Goal: Task Accomplishment & Management: Manage account settings

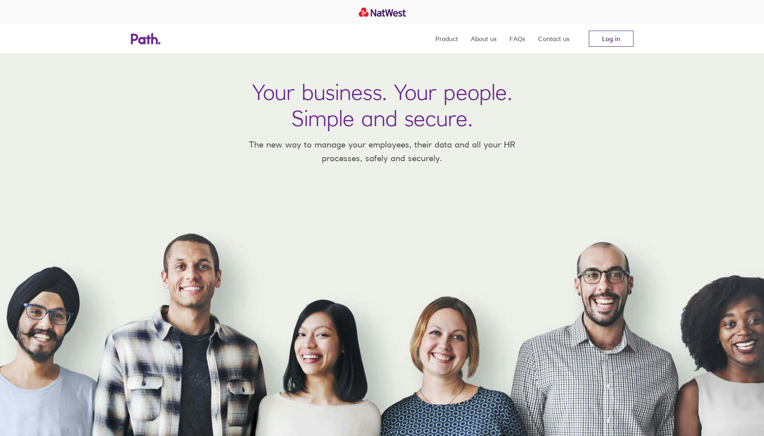
click at [623, 39] on link "Log in" at bounding box center [611, 39] width 45 height 16
click at [612, 37] on link "Log in" at bounding box center [611, 39] width 45 height 16
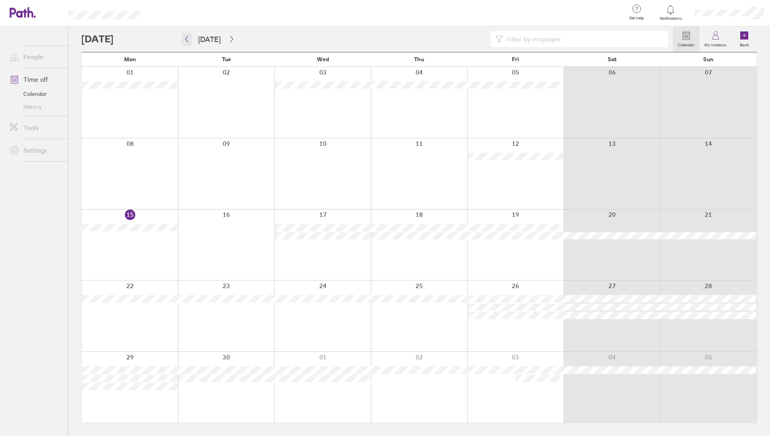
click at [187, 39] on icon "button" at bounding box center [187, 39] width 6 height 6
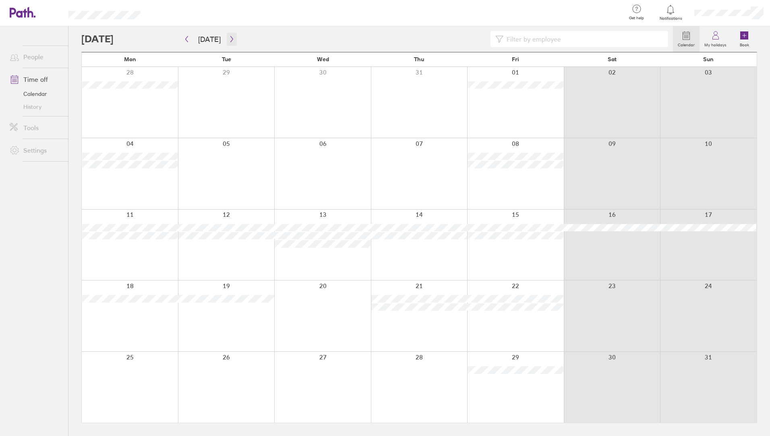
click at [229, 42] on icon "button" at bounding box center [232, 39] width 6 height 6
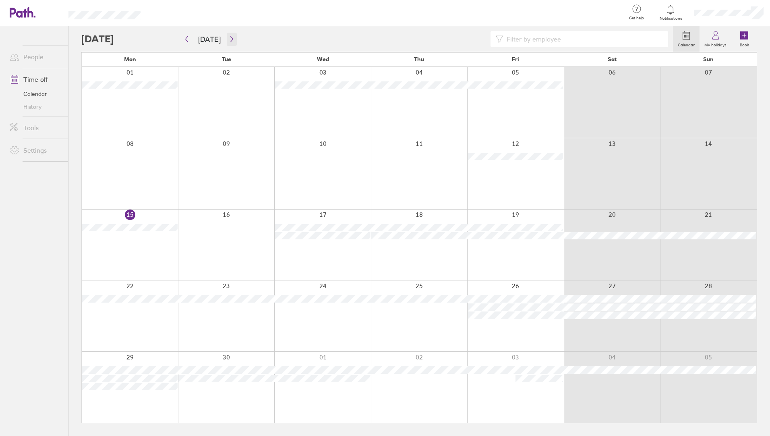
click at [230, 42] on button "button" at bounding box center [232, 39] width 10 height 13
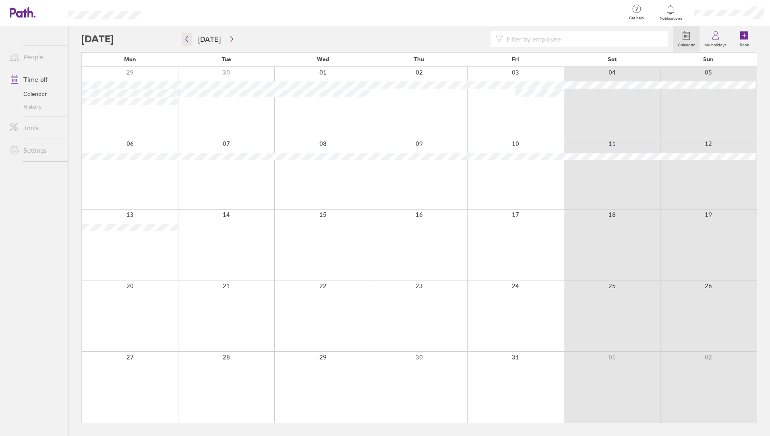
click at [187, 40] on icon "button" at bounding box center [187, 39] width 6 height 6
